Goal: Task Accomplishment & Management: Manage account settings

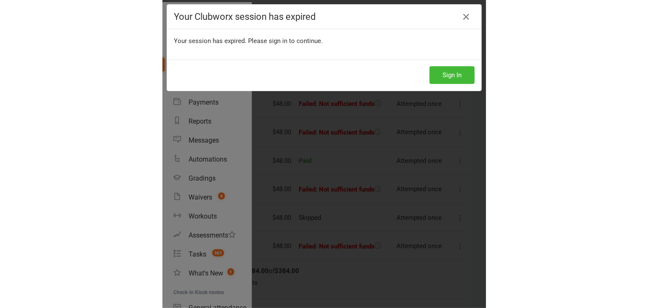
scroll to position [659, 0]
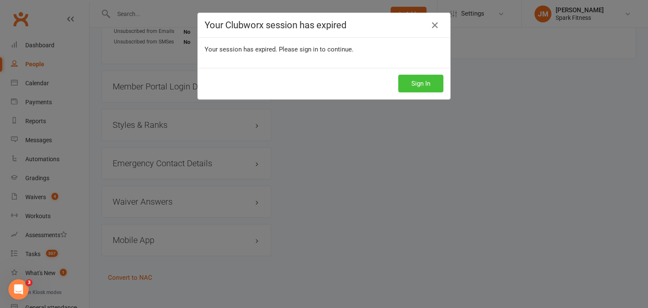
click at [323, 84] on button "Sign In" at bounding box center [420, 84] width 45 height 18
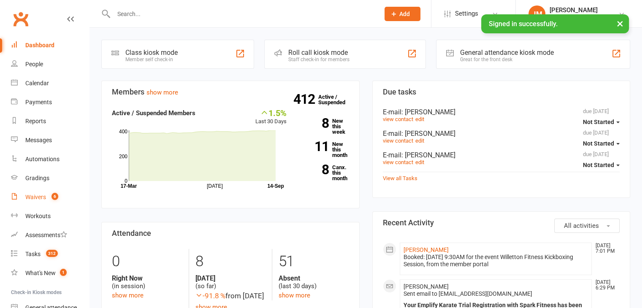
click at [49, 198] on count-badge "6" at bounding box center [52, 197] width 11 height 7
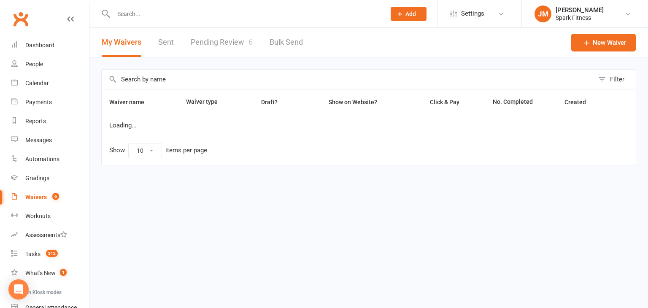
click at [234, 51] on link "Pending Review 6" at bounding box center [222, 42] width 62 height 29
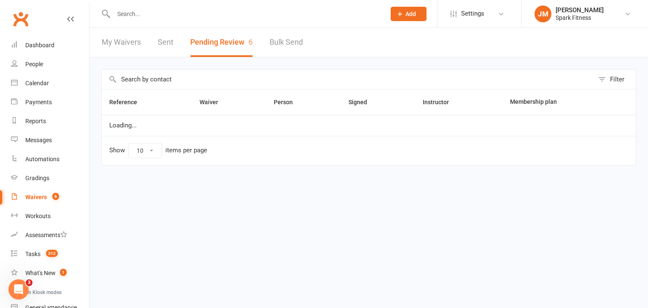
select select "50"
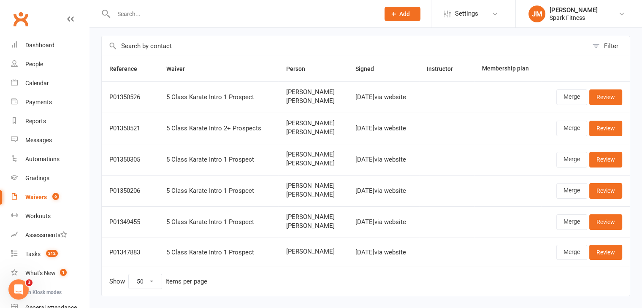
scroll to position [57, 0]
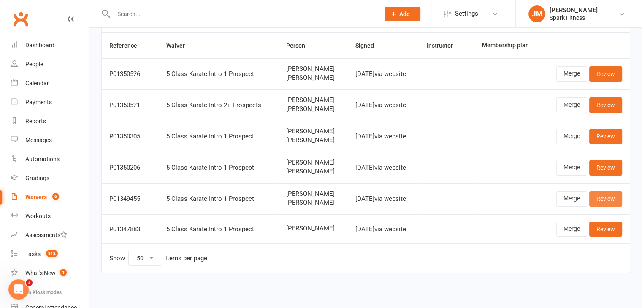
click at [612, 199] on link "Review" at bounding box center [605, 198] width 33 height 15
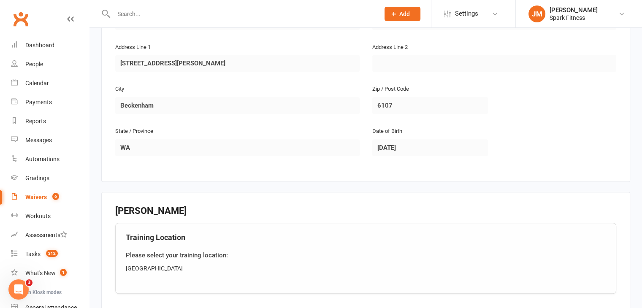
scroll to position [709, 0]
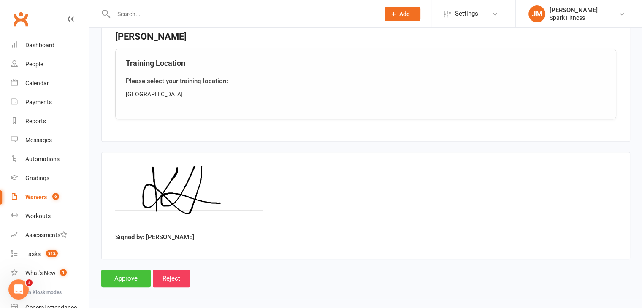
click at [132, 270] on input "Approve" at bounding box center [125, 279] width 49 height 18
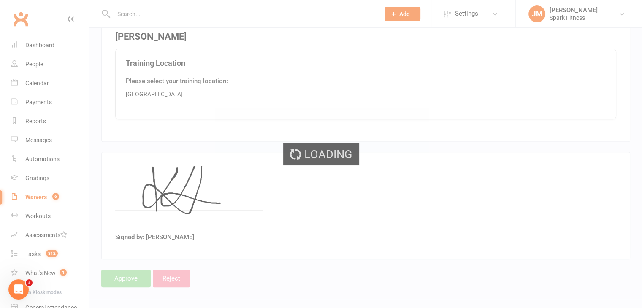
select select "50"
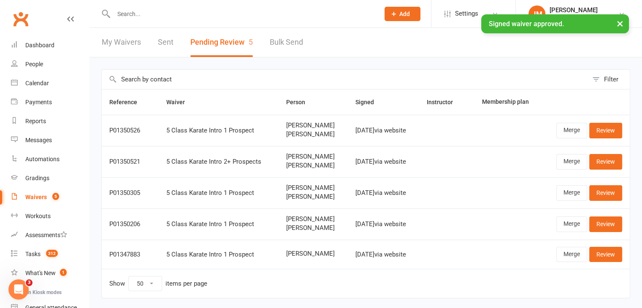
click at [138, 14] on div "× Signed waiver approved." at bounding box center [315, 14] width 631 height 0
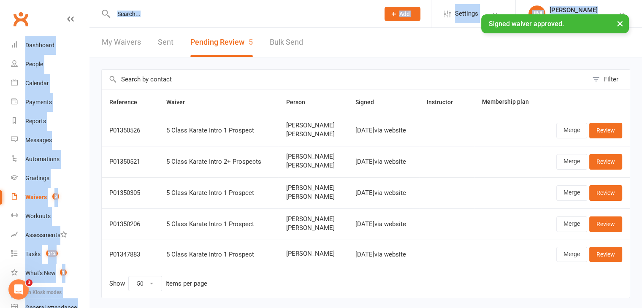
drag, startPoint x: 132, startPoint y: 17, endPoint x: 128, endPoint y: 12, distance: 6.9
click at [128, 12] on ui-view "Prospect Member Non-attending contact Class / event Appointment Grading event T…" at bounding box center [321, 162] width 642 height 320
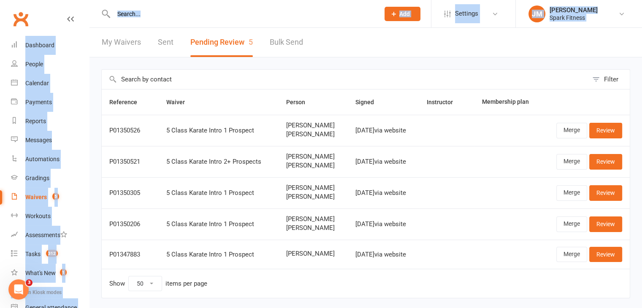
click at [128, 12] on input "text" at bounding box center [242, 14] width 263 height 12
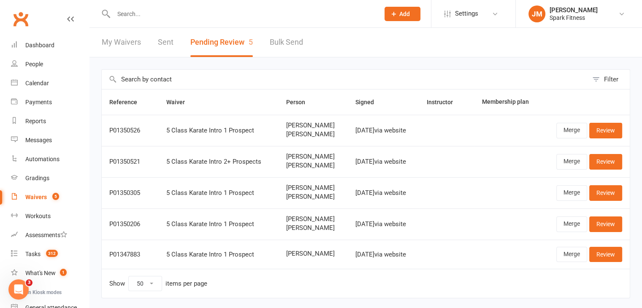
paste input "[PERSON_NAME][EMAIL_ADDRESS][DOMAIN_NAME]"
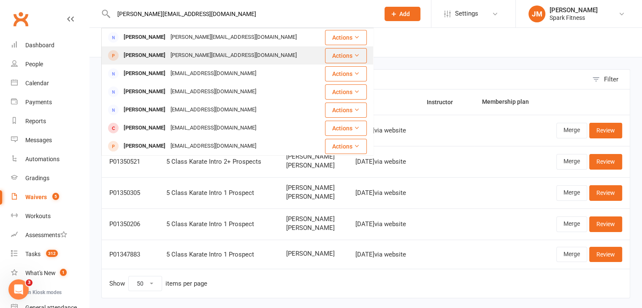
type input "[PERSON_NAME][EMAIL_ADDRESS][DOMAIN_NAME]"
click at [177, 52] on div "[PERSON_NAME][EMAIL_ADDRESS][DOMAIN_NAME]" at bounding box center [233, 55] width 131 height 12
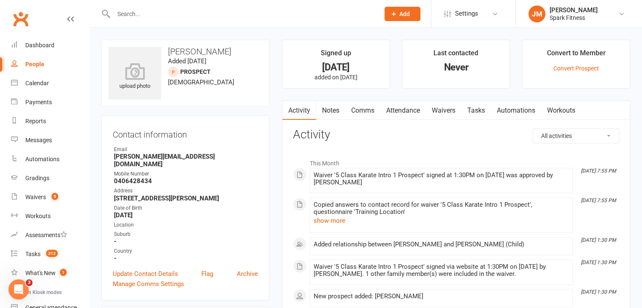
click at [398, 113] on link "Attendance" at bounding box center [403, 110] width 46 height 19
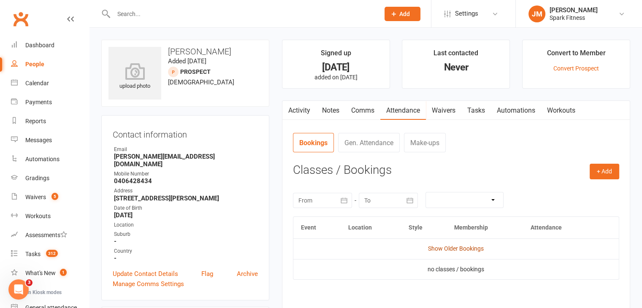
click at [461, 249] on link "Show Older Bookings" at bounding box center [456, 248] width 56 height 7
click at [600, 169] on button "+ Add" at bounding box center [605, 171] width 30 height 15
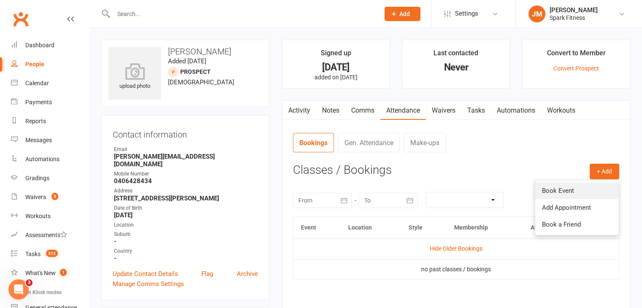
click at [581, 190] on link "Book Event" at bounding box center [577, 190] width 84 height 17
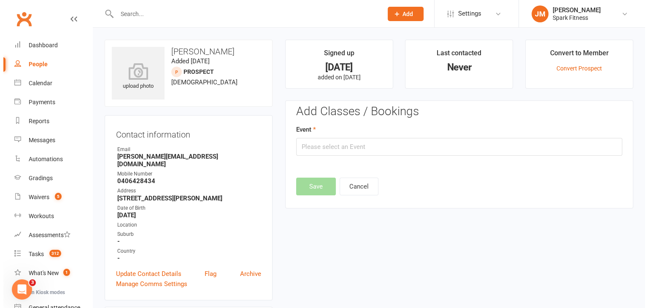
scroll to position [58, 0]
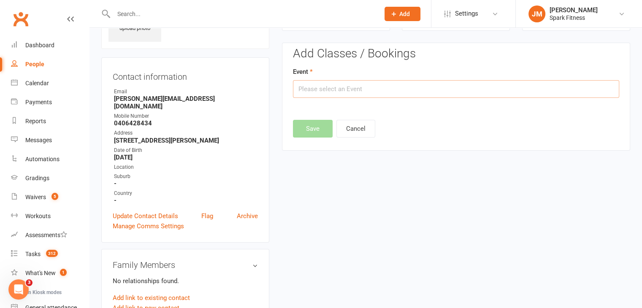
click at [317, 85] on input "text" at bounding box center [456, 89] width 326 height 18
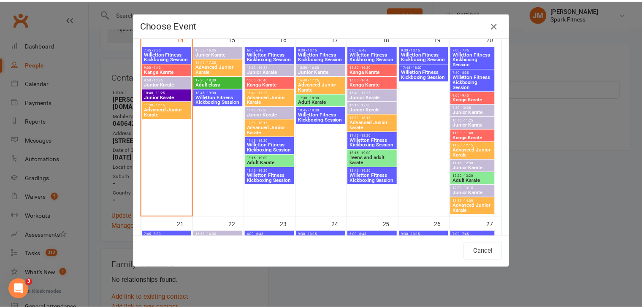
scroll to position [390, 0]
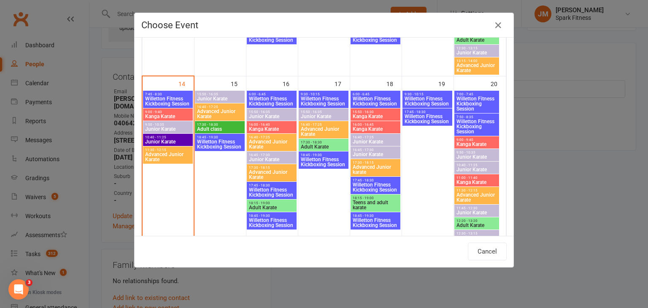
click at [458, 180] on span "Kanga Karate" at bounding box center [476, 182] width 41 height 5
type input "Kanga Karate - [DATE] 11:00:00 AM"
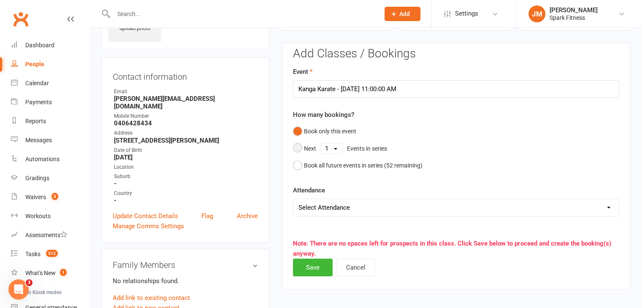
click at [326, 147] on select "1 2 3 4 5 6 7 8 9 10 11 12 13 14 15 16 17 18 19 20 21 22 23 24 25 26 27 28 29 3…" at bounding box center [332, 148] width 22 height 10
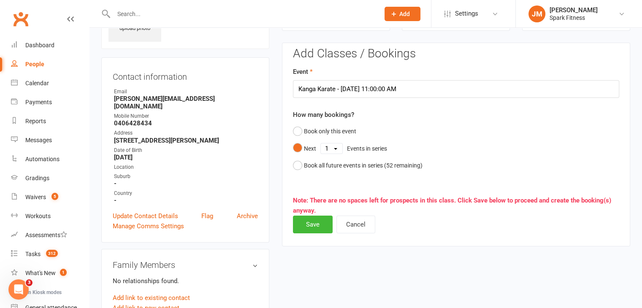
select select "5"
click at [321, 143] on select "1 2 3 4 5 6 7 8 9 10 11 12 13 14 15 16 17 18 19 20 21 22 23 24 25 26 27 28 29 3…" at bounding box center [332, 148] width 22 height 10
click at [307, 222] on button "Save" at bounding box center [313, 225] width 40 height 18
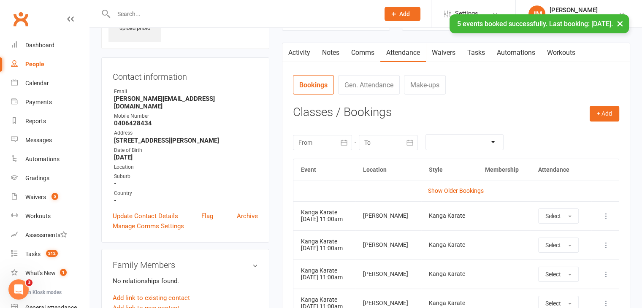
scroll to position [0, 0]
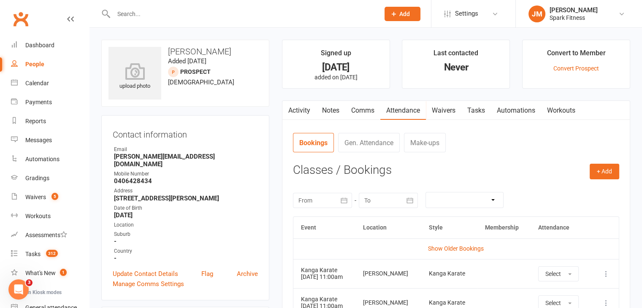
click at [149, 11] on input "text" at bounding box center [242, 14] width 263 height 12
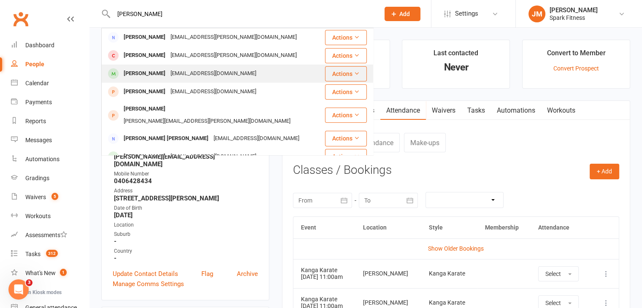
type input "[PERSON_NAME]"
click at [181, 75] on div "[EMAIL_ADDRESS][DOMAIN_NAME]" at bounding box center [213, 74] width 91 height 12
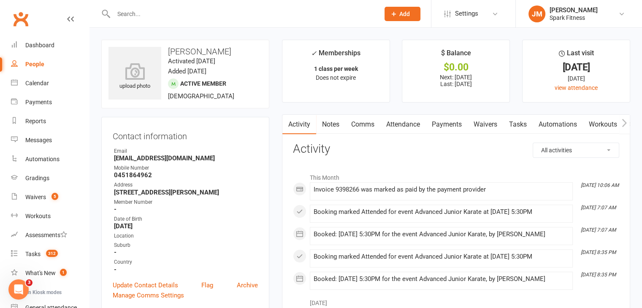
click at [407, 120] on link "Attendance" at bounding box center [403, 124] width 46 height 19
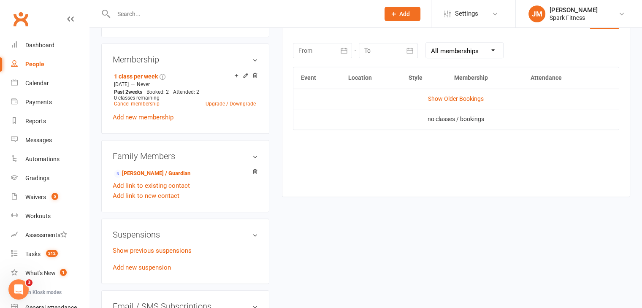
scroll to position [369, 0]
click at [458, 96] on link "Show Older Bookings" at bounding box center [456, 98] width 56 height 7
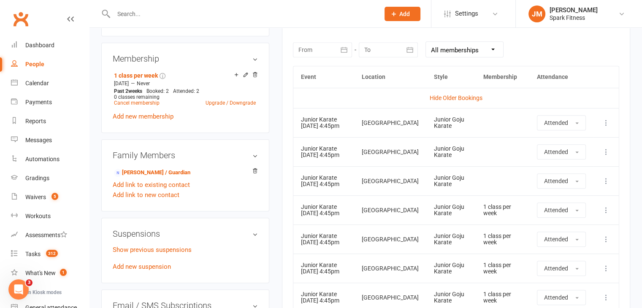
click at [146, 16] on input "text" at bounding box center [242, 14] width 263 height 12
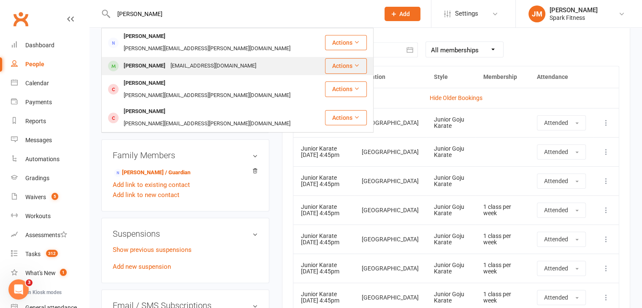
type input "[PERSON_NAME]"
click at [184, 60] on div "[EMAIL_ADDRESS][DOMAIN_NAME]" at bounding box center [213, 66] width 91 height 12
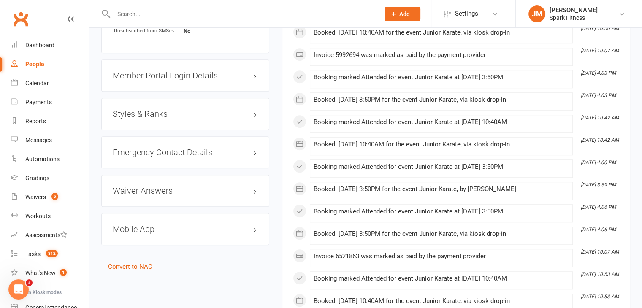
scroll to position [700, 0]
click at [165, 114] on h3 "Styles & Ranks" at bounding box center [185, 112] width 145 height 9
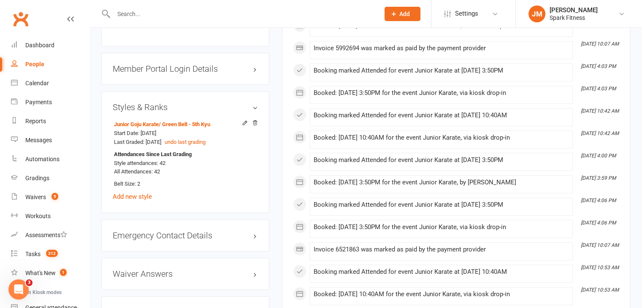
scroll to position [707, 0]
click at [40, 191] on link "Waivers 5" at bounding box center [50, 197] width 78 height 19
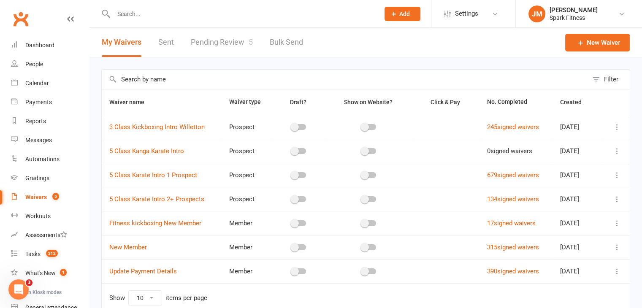
click at [221, 42] on link "Pending Review 5" at bounding box center [222, 42] width 62 height 29
select select "50"
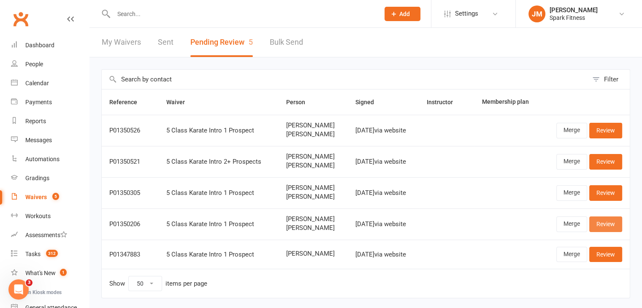
click at [613, 225] on link "Review" at bounding box center [605, 224] width 33 height 15
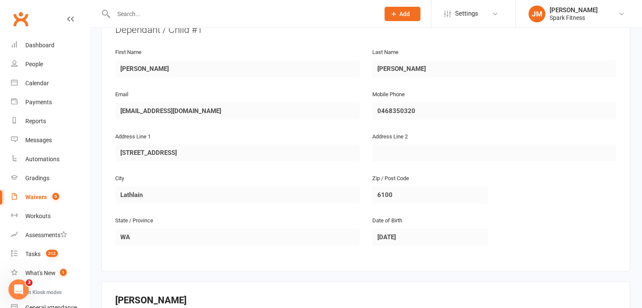
scroll to position [452, 0]
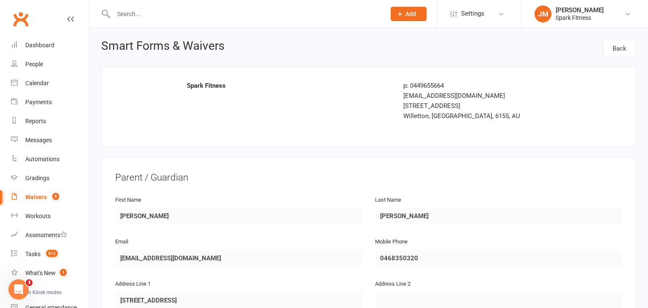
select select "50"
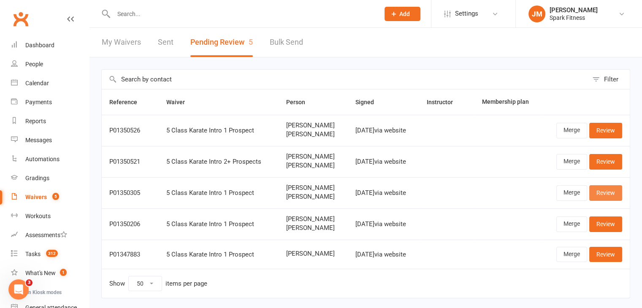
click at [609, 198] on link "Review" at bounding box center [605, 192] width 33 height 15
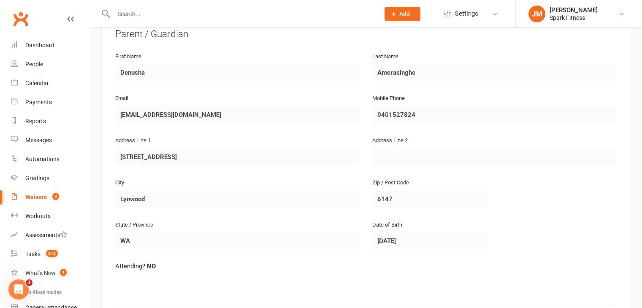
scroll to position [145, 0]
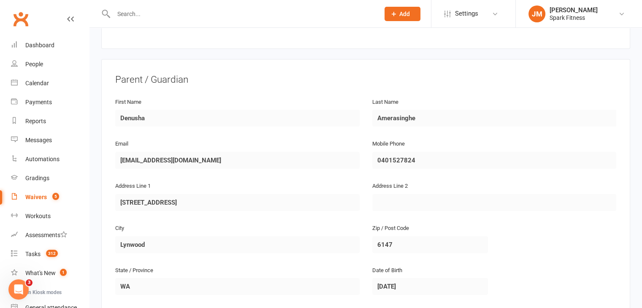
scroll to position [98, 0]
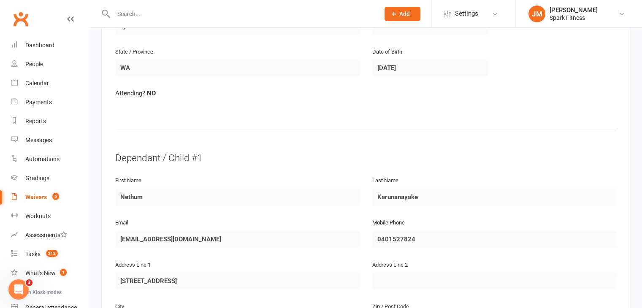
scroll to position [344, 0]
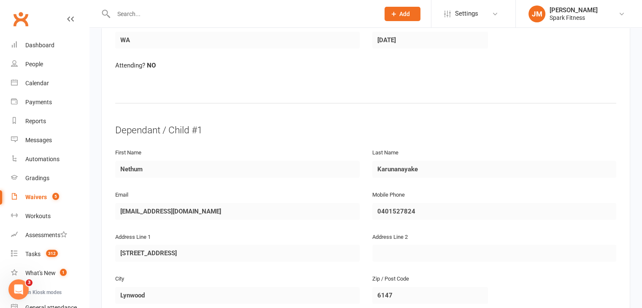
click at [99, 166] on div "Smart Forms & Waivers Back Spark Fitness p: 0449655664 [EMAIL_ADDRESS][DOMAIN_N…" at bounding box center [365, 173] width 552 height 980
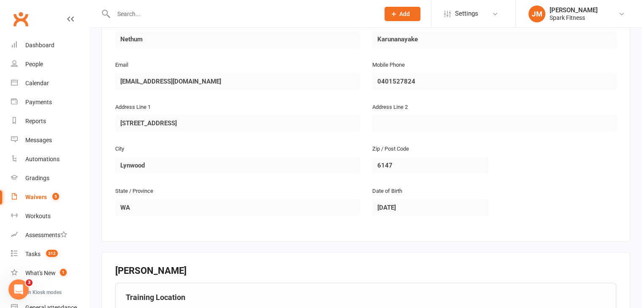
scroll to position [474, 0]
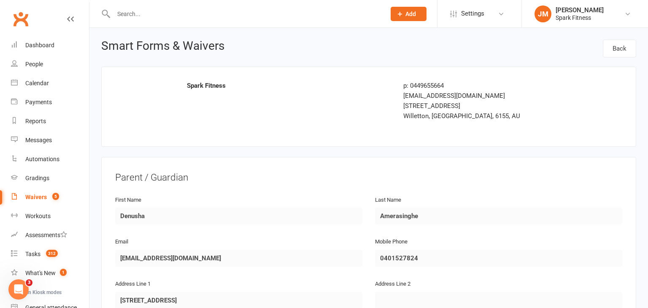
select select "50"
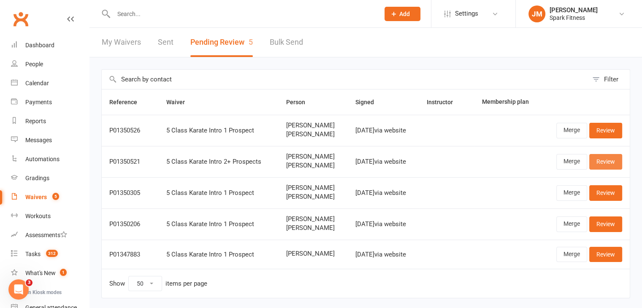
click at [607, 162] on link "Review" at bounding box center [605, 161] width 33 height 15
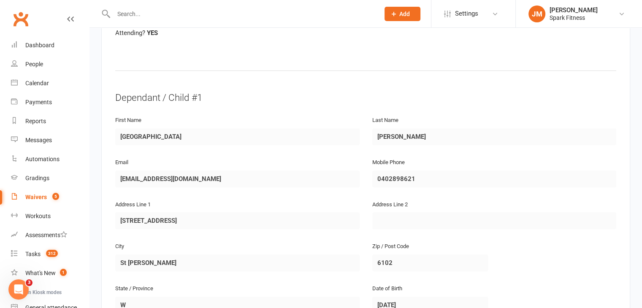
scroll to position [375, 0]
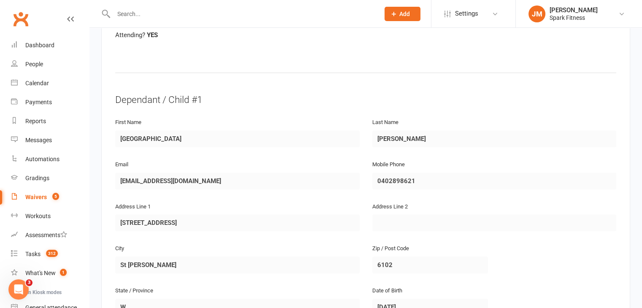
click at [93, 173] on div "Smart Forms & Waivers Back Spark Fitness p: 0449655664 [EMAIL_ADDRESS][DOMAIN_N…" at bounding box center [365, 143] width 552 height 980
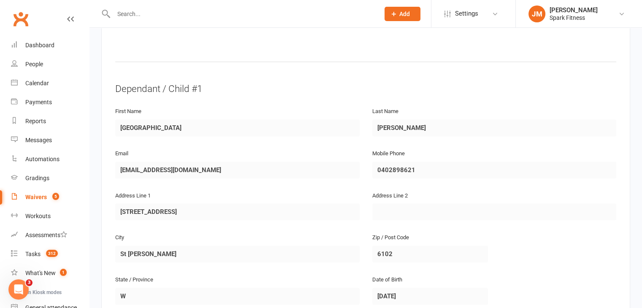
scroll to position [387, 0]
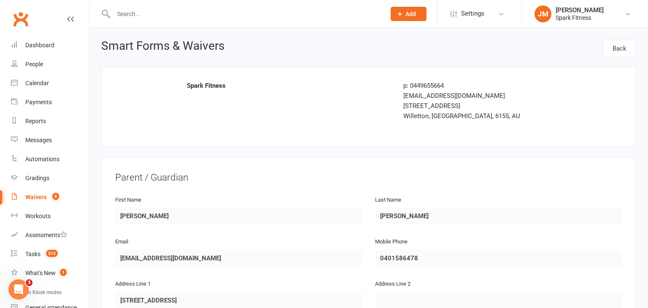
select select "50"
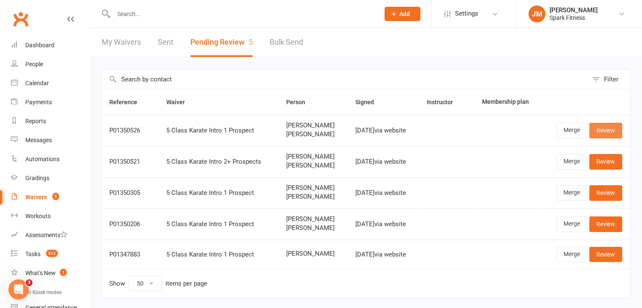
click at [615, 135] on link "Review" at bounding box center [605, 130] width 33 height 15
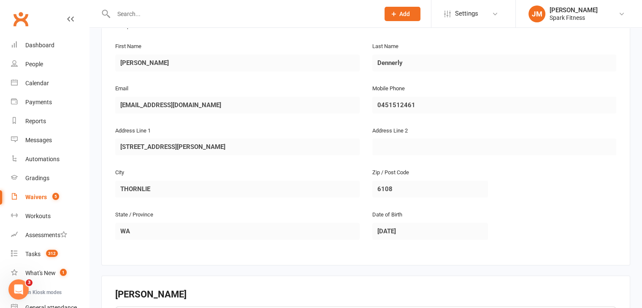
scroll to position [449, 0]
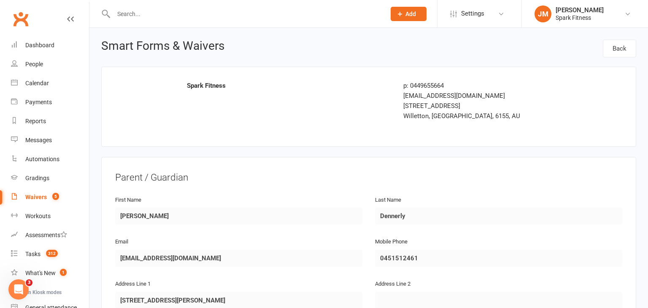
select select "50"
